Goal: Find specific page/section: Find specific page/section

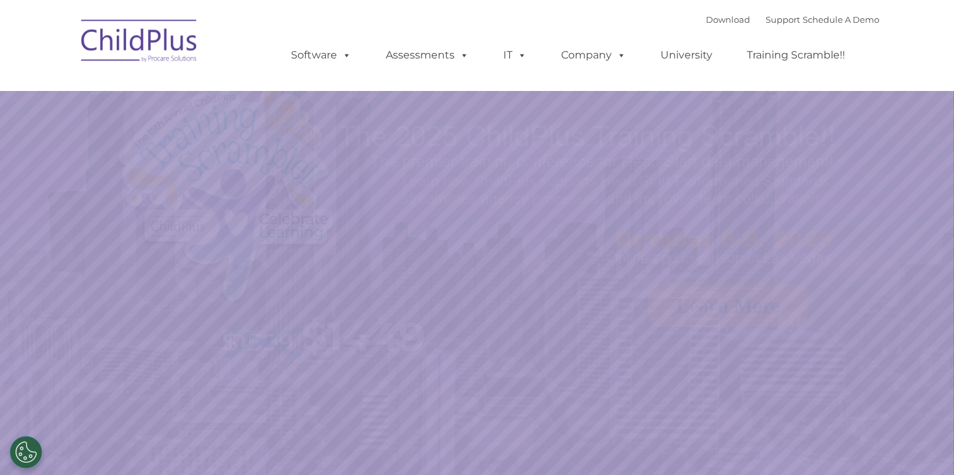
select select "MEDIUM"
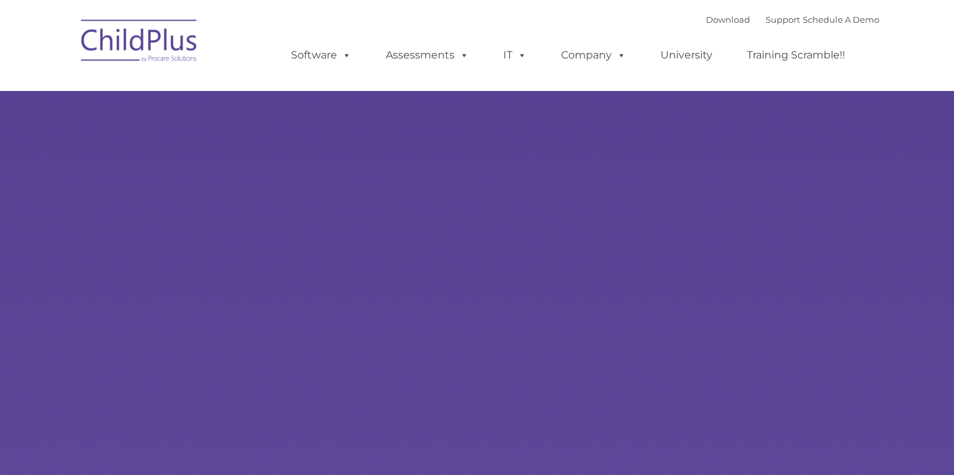
type input ""
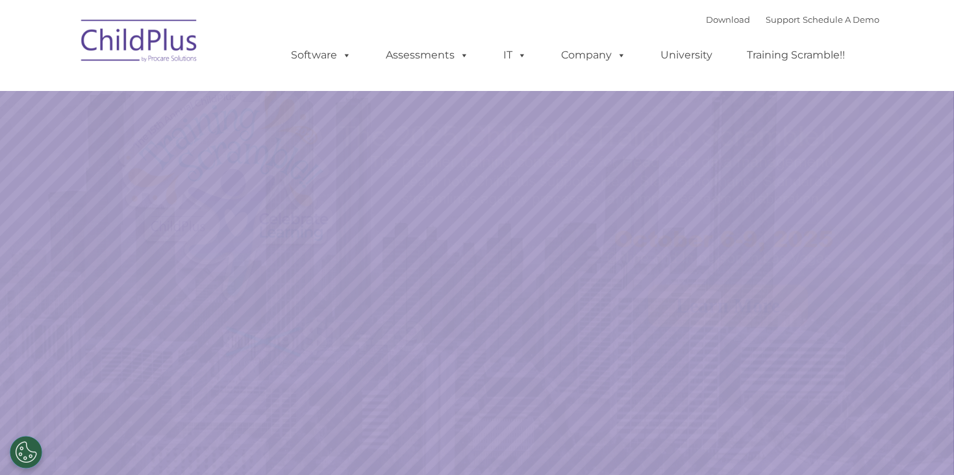
select select "MEDIUM"
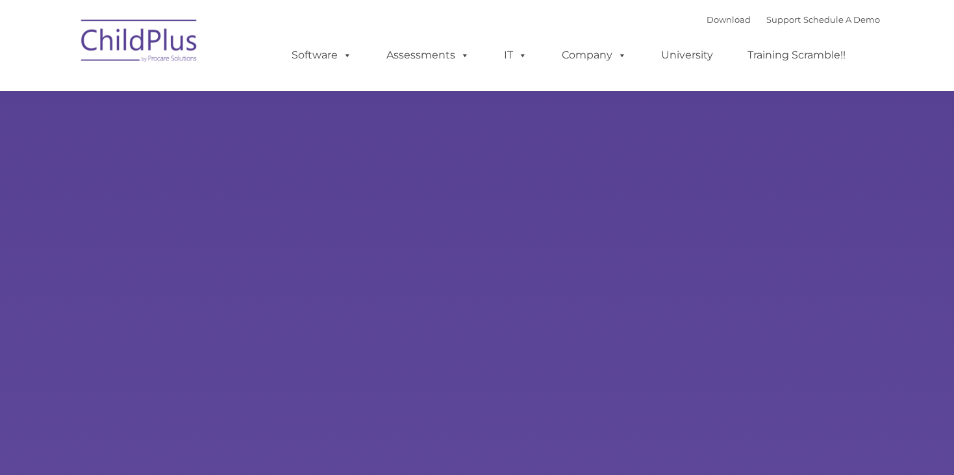
type input ""
select select "MEDIUM"
